Goal: Information Seeking & Learning: Learn about a topic

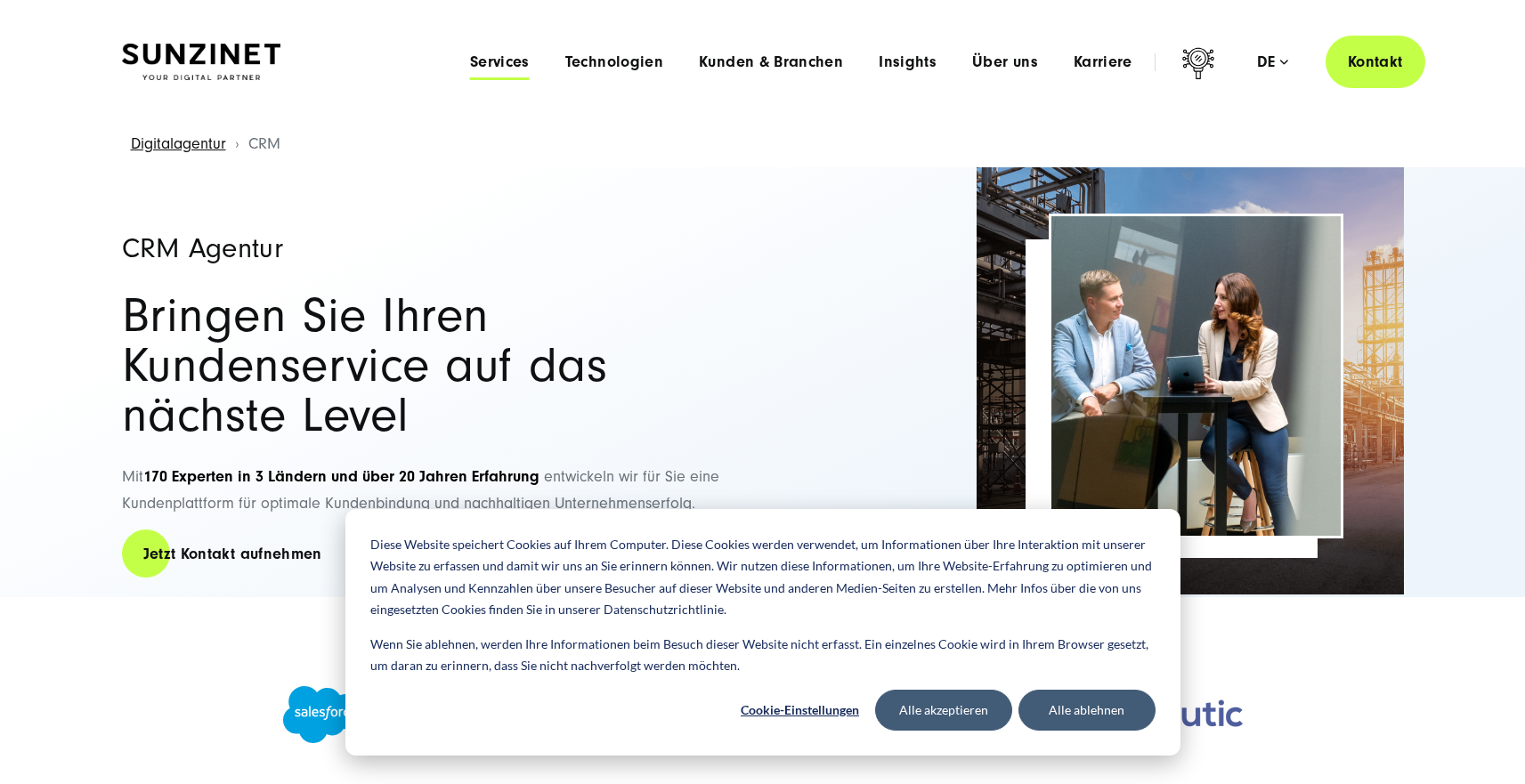
click at [521, 66] on span "Services" at bounding box center [500, 62] width 60 height 17
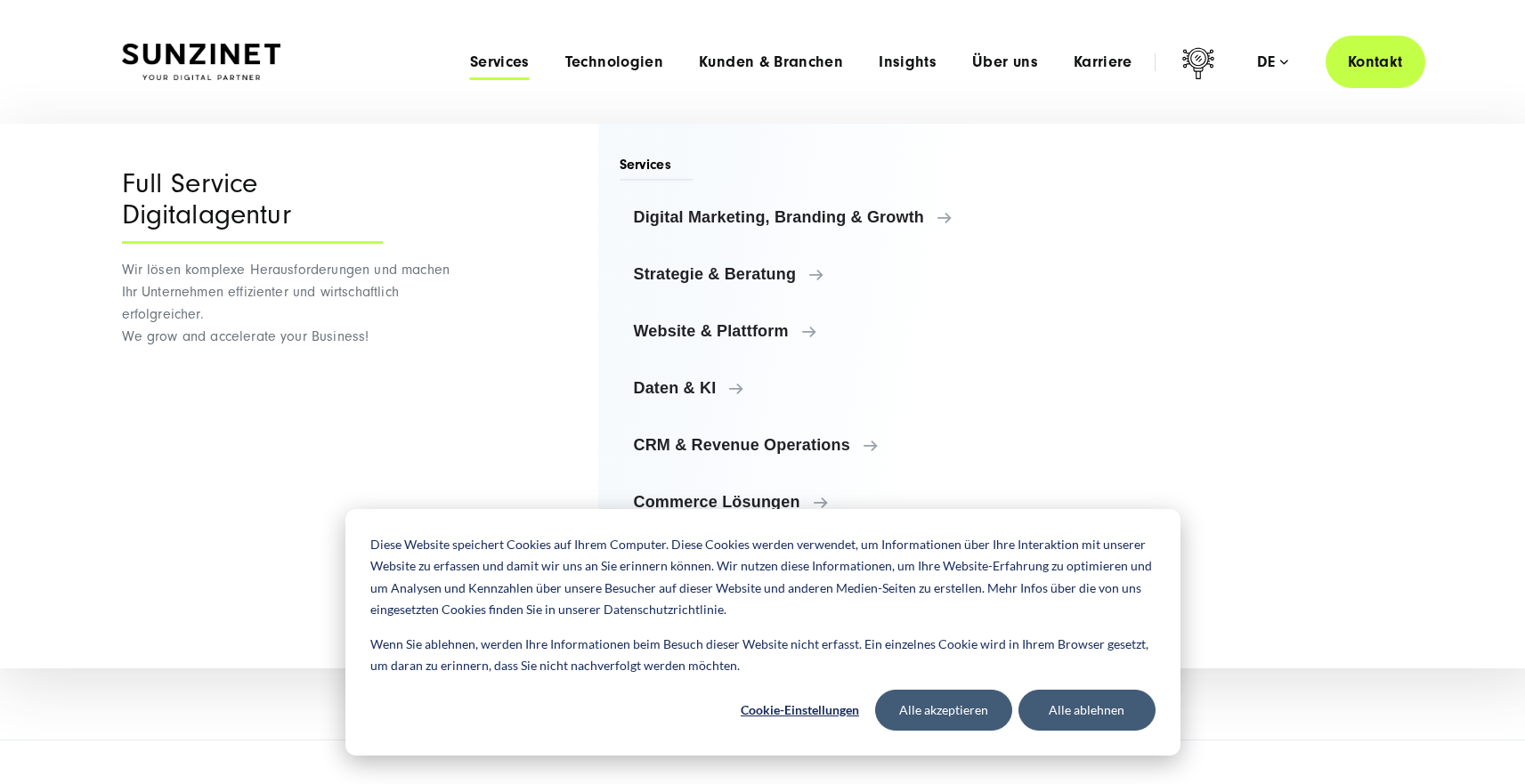
scroll to position [402, 0]
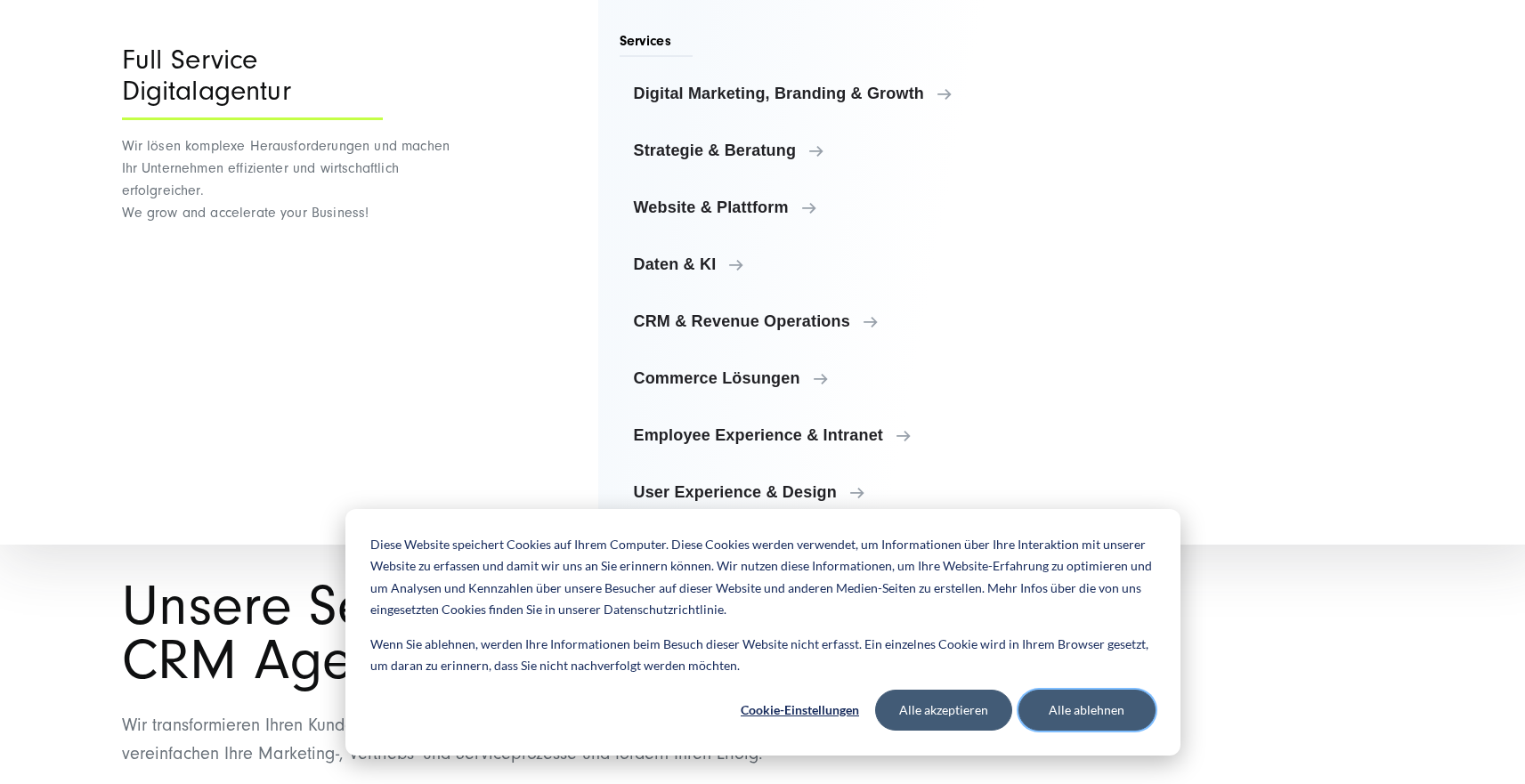
click at [1100, 705] on button "Alle ablehnen" at bounding box center [1087, 710] width 137 height 41
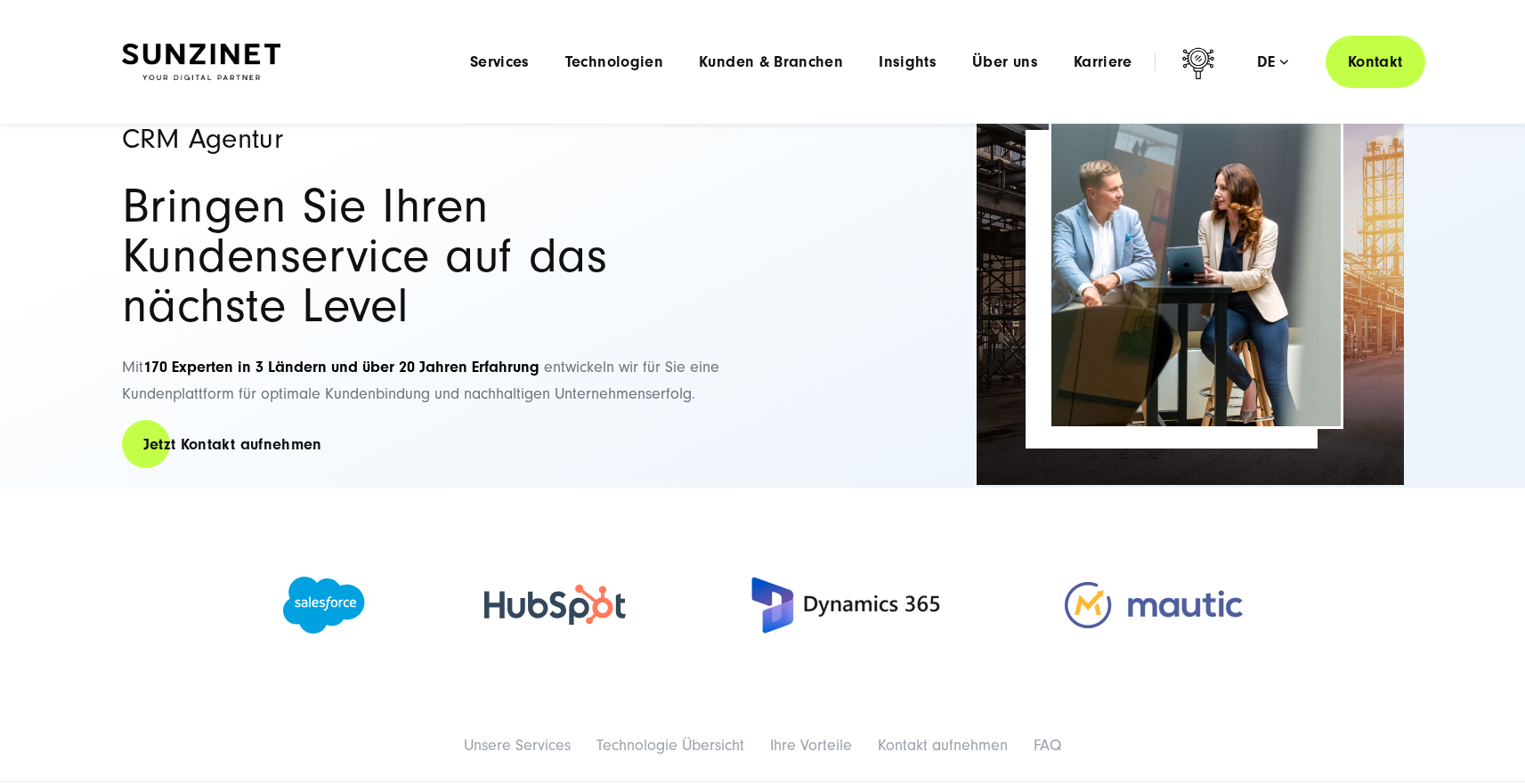
scroll to position [0, 0]
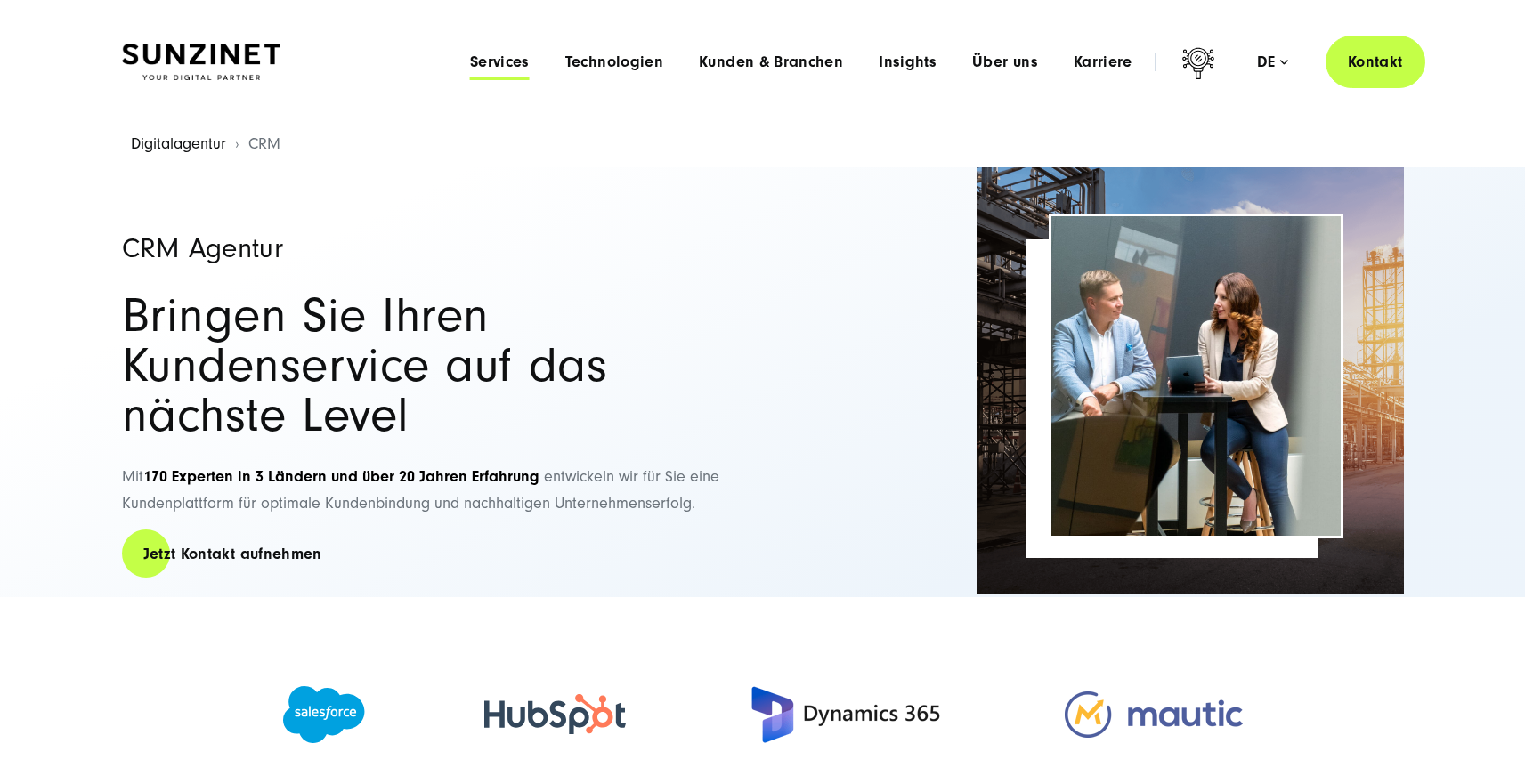
click at [505, 62] on span "Services" at bounding box center [500, 62] width 60 height 17
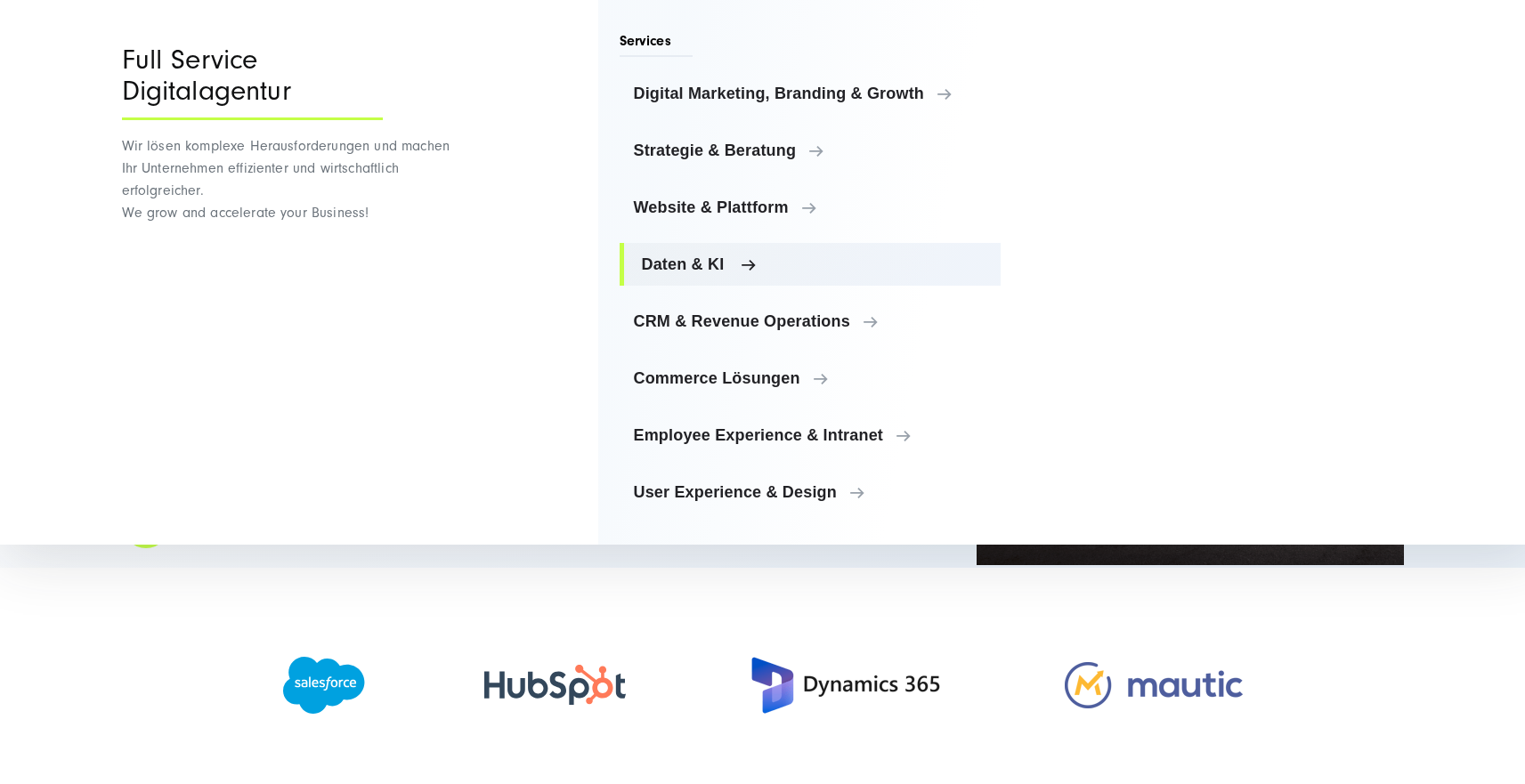
scroll to position [85, 0]
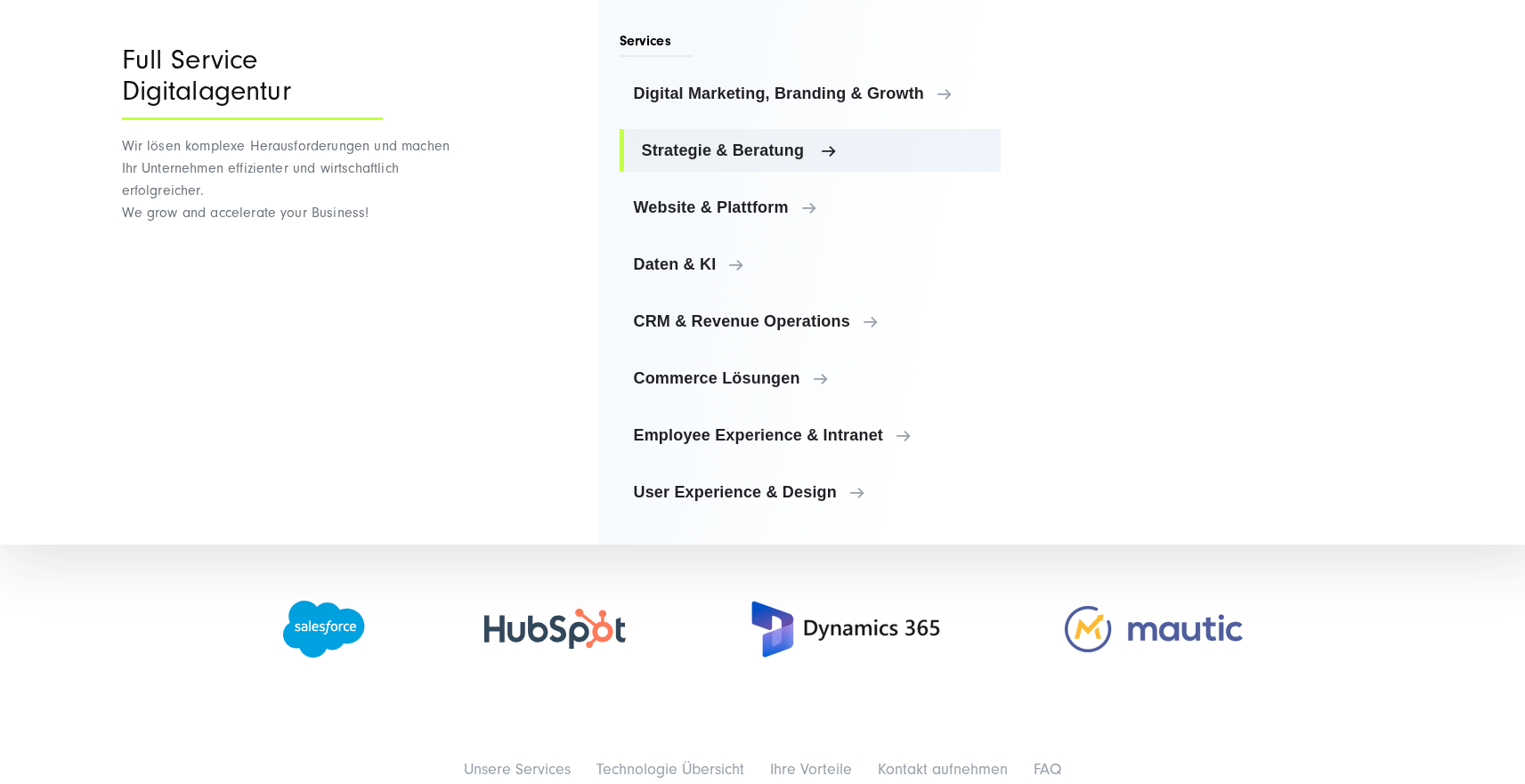
click at [751, 148] on span "Strategie & Beratung" at bounding box center [814, 150] width 345 height 17
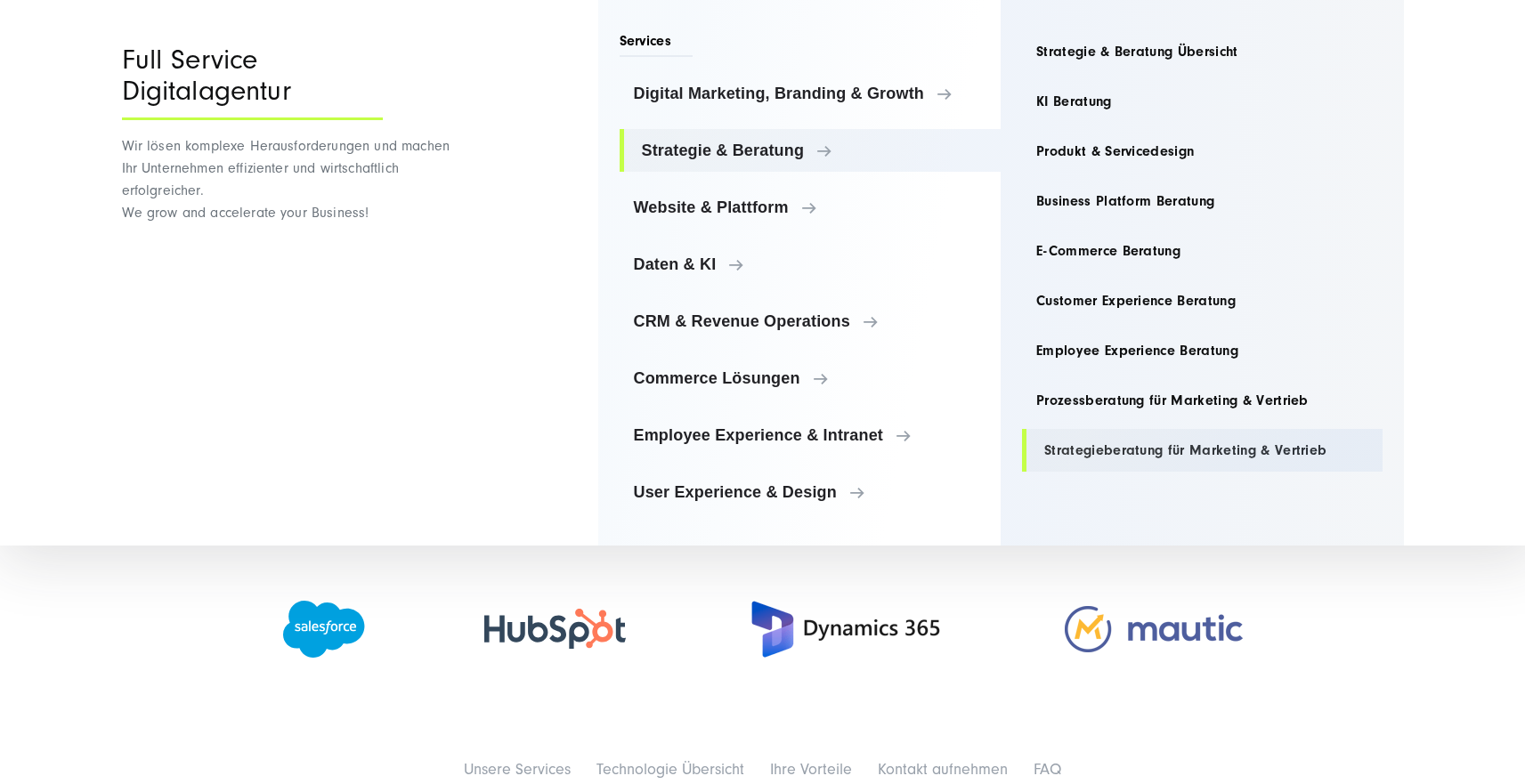
click at [1238, 435] on link "Strategieberatung für Marketing & Vertrieb" at bounding box center [1202, 450] width 361 height 43
